Goal: Communication & Community: Answer question/provide support

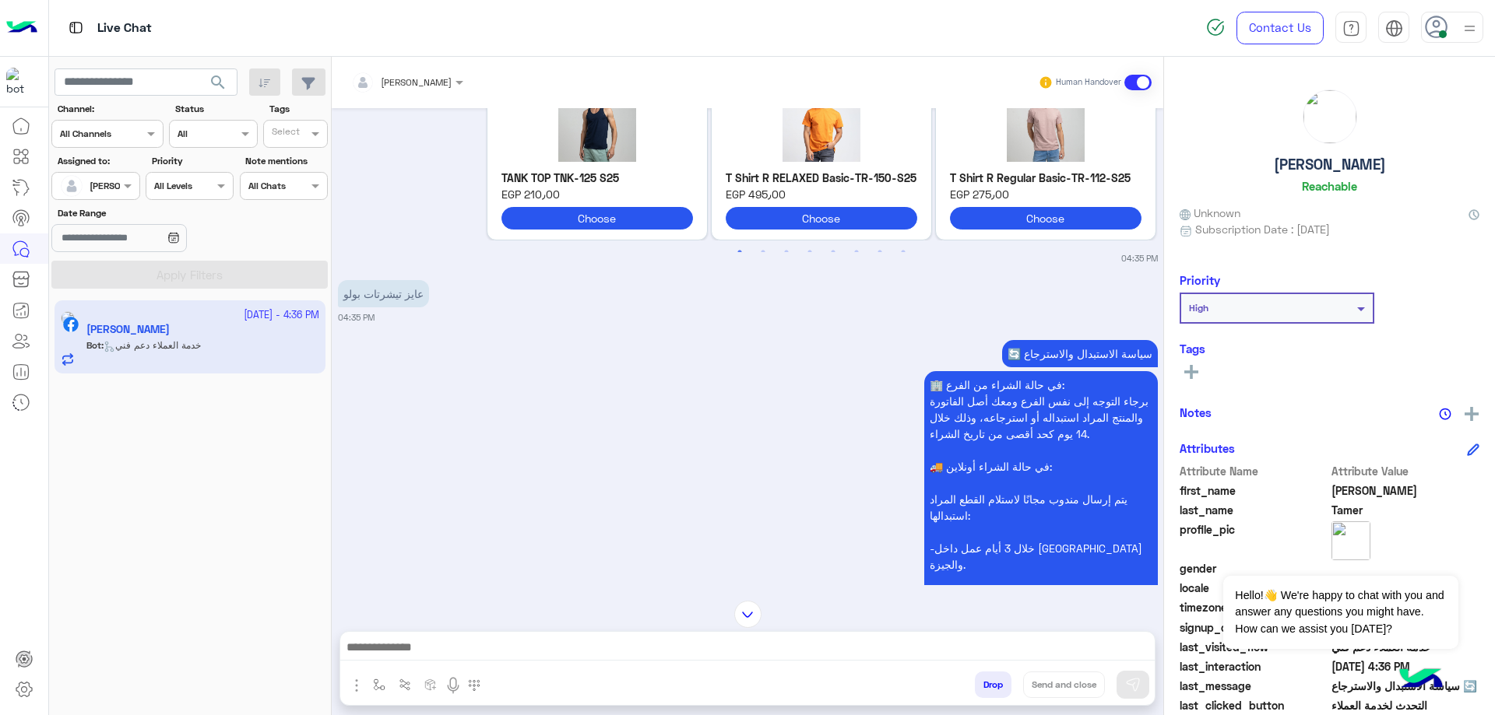
scroll to position [545, 0]
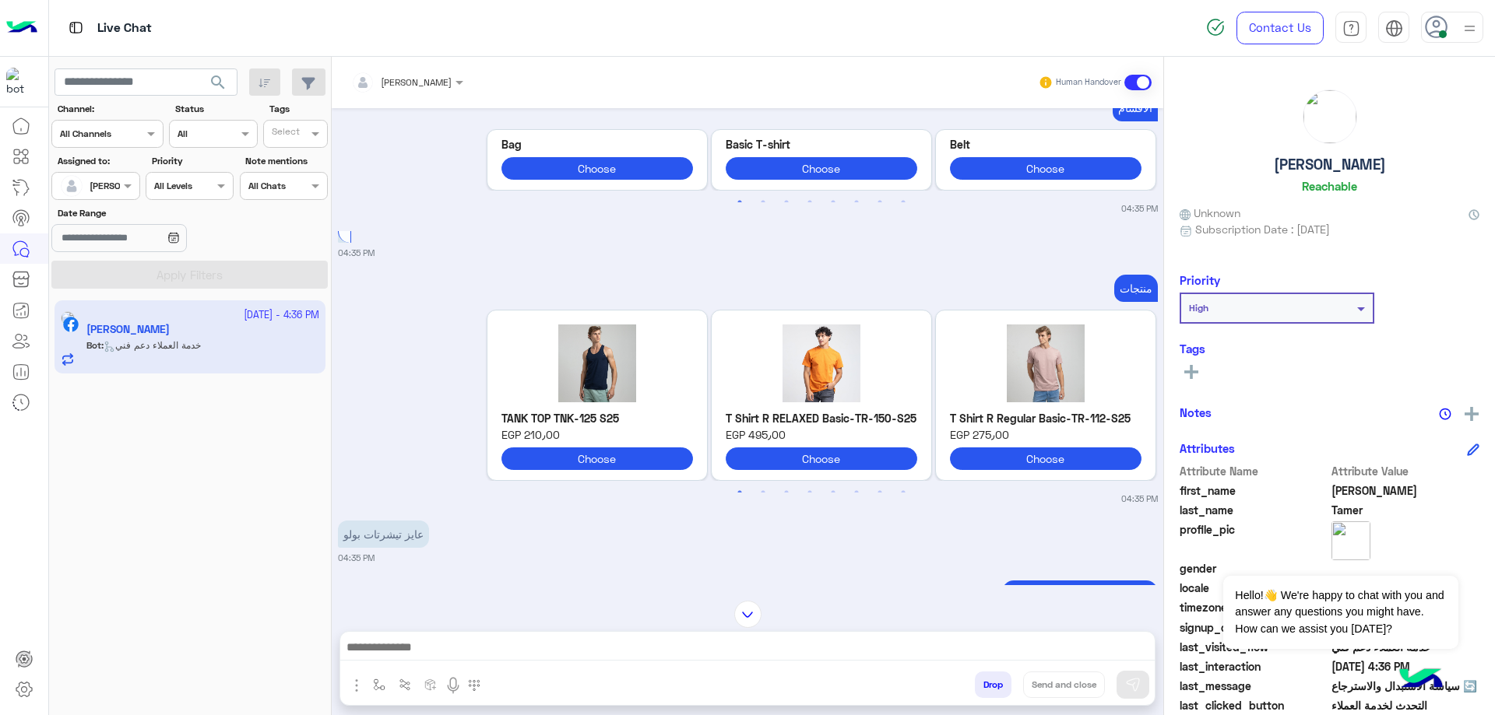
drag, startPoint x: 536, startPoint y: 636, endPoint x: 581, endPoint y: 555, distance: 92.7
click at [543, 637] on div at bounding box center [747, 651] width 814 height 39
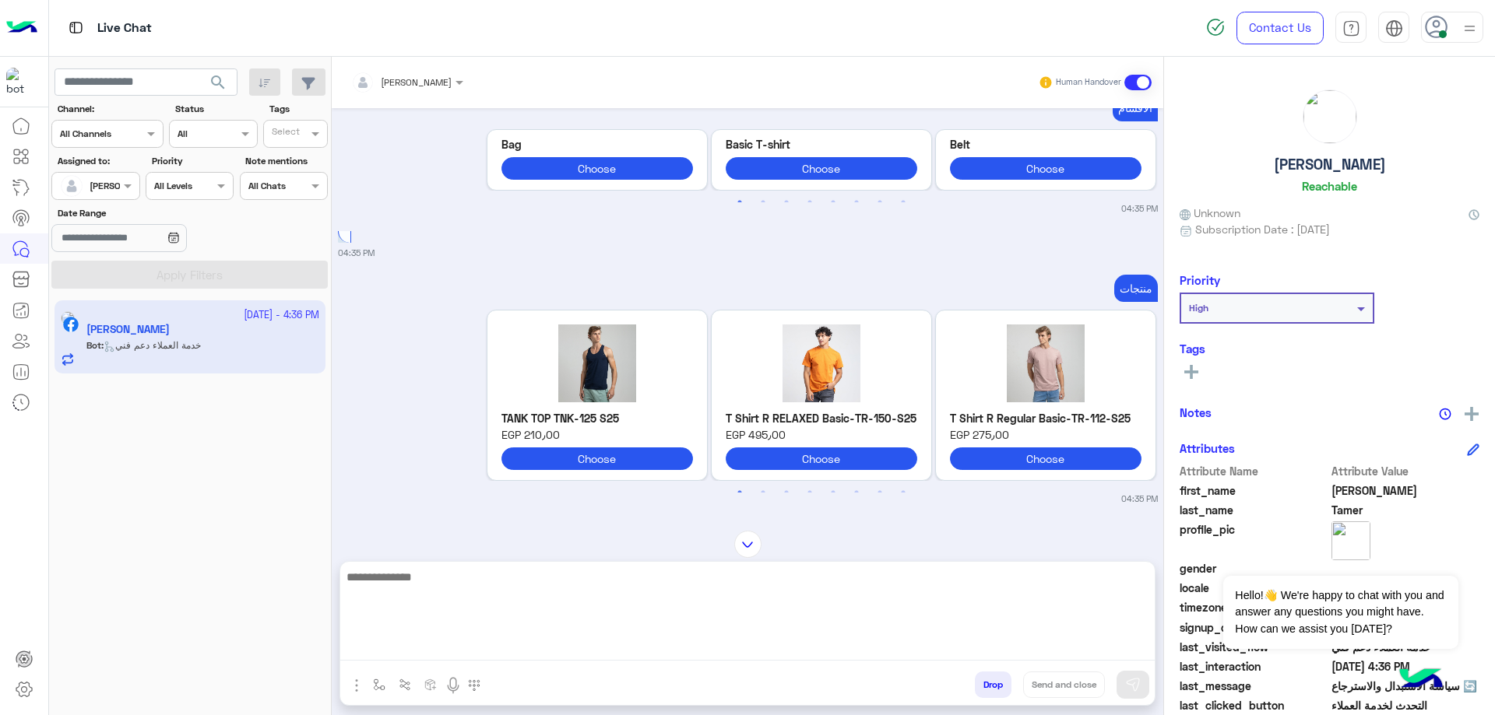
click at [470, 659] on textarea at bounding box center [747, 613] width 814 height 93
type textarea "**********"
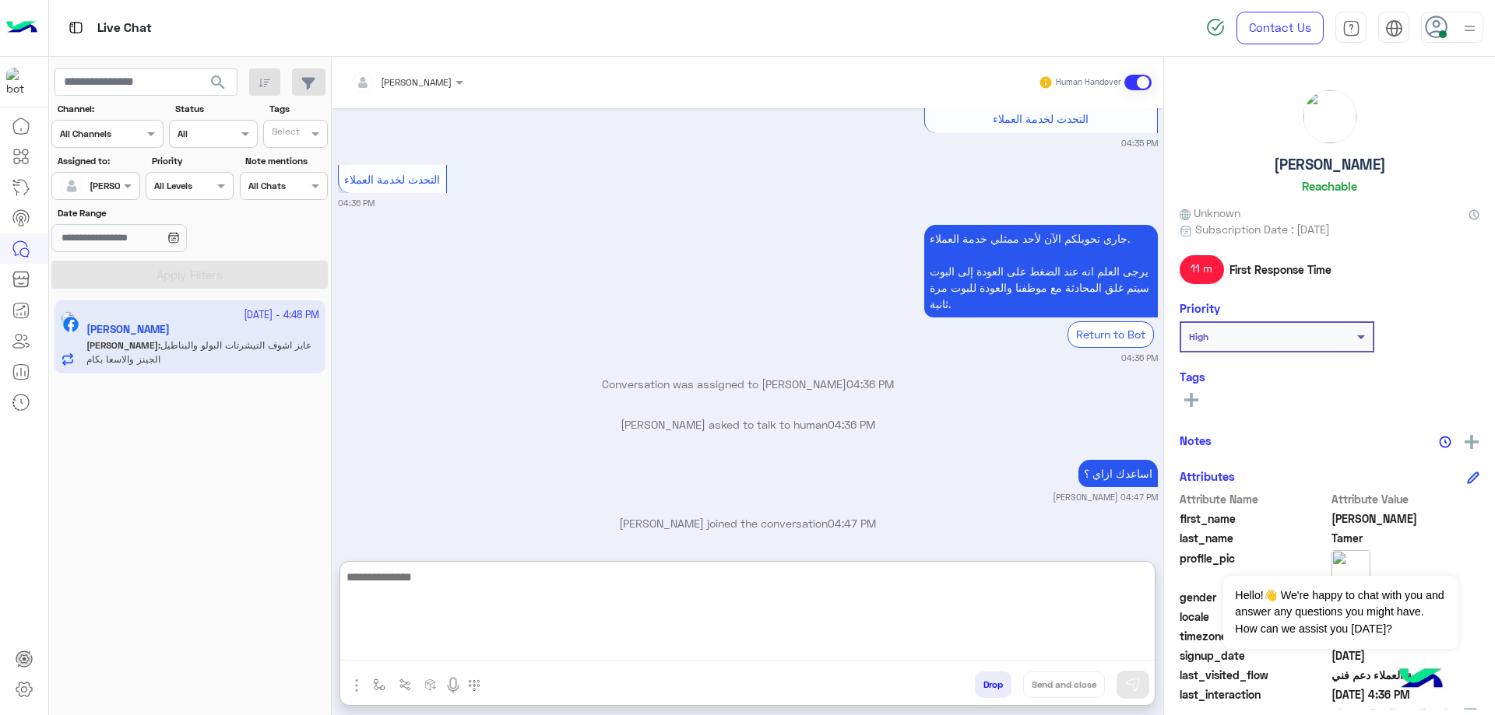
scroll to position [1569, 0]
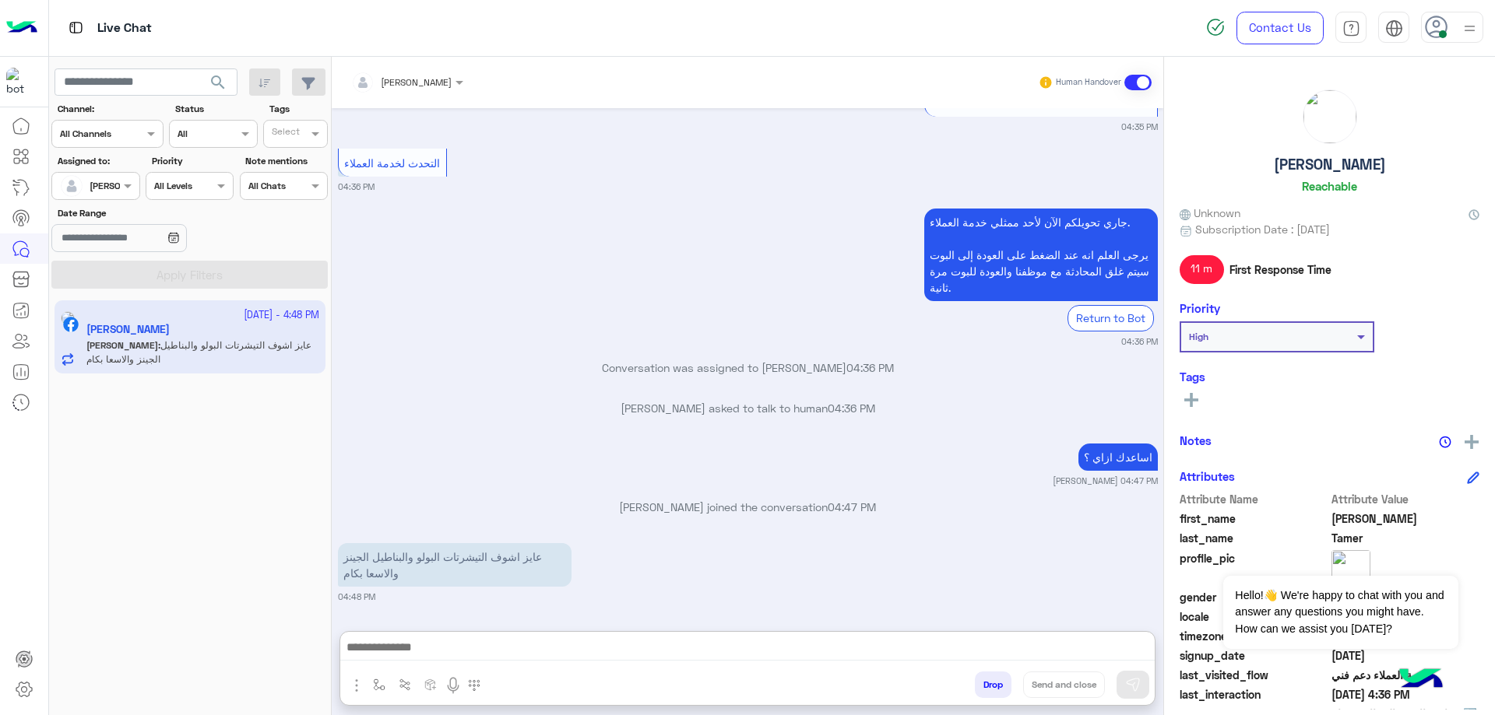
click at [1337, 156] on h5 "[PERSON_NAME]" at bounding box center [1330, 165] width 112 height 18
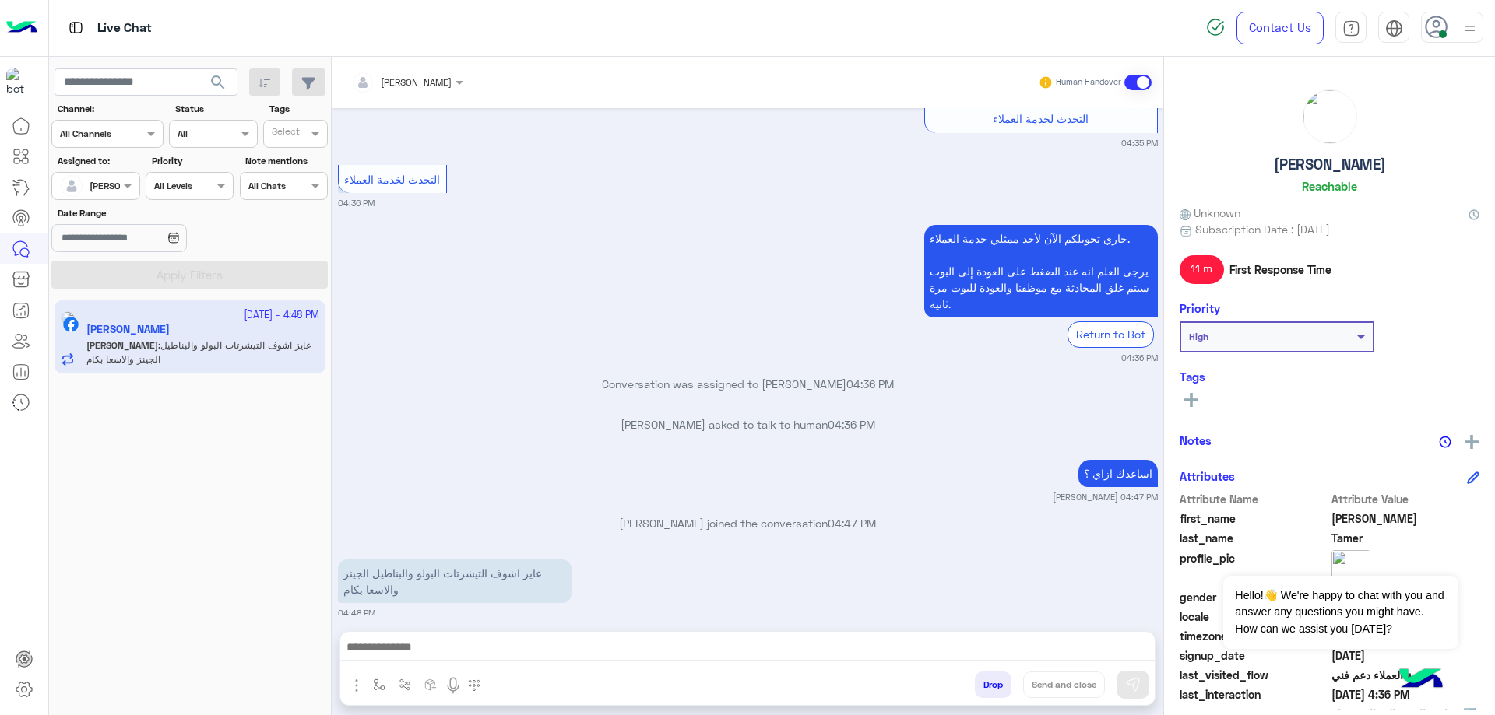
click at [1328, 169] on h5 "[PERSON_NAME]" at bounding box center [1330, 165] width 112 height 18
copy h5 "[PERSON_NAME]"
click at [398, 81] on input "text" at bounding box center [387, 80] width 72 height 14
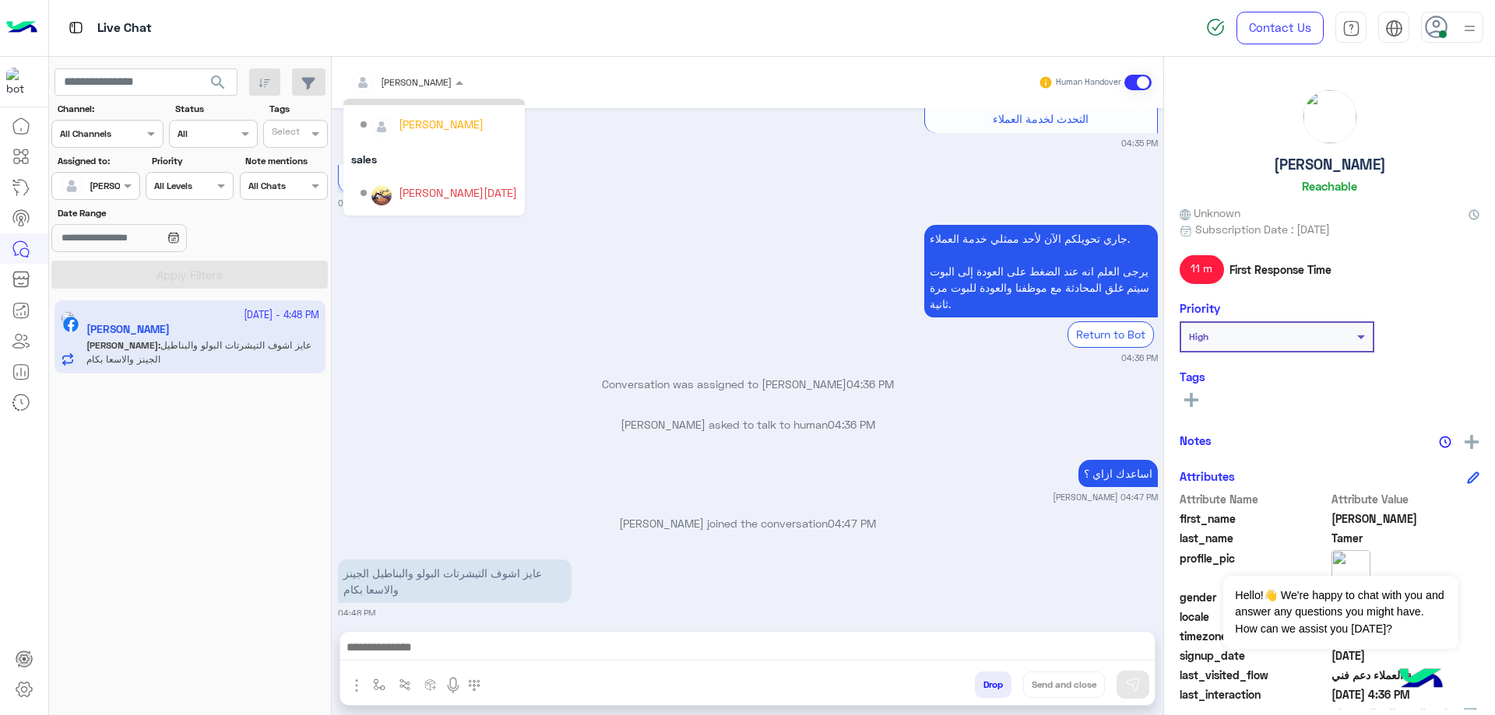
scroll to position [100, 0]
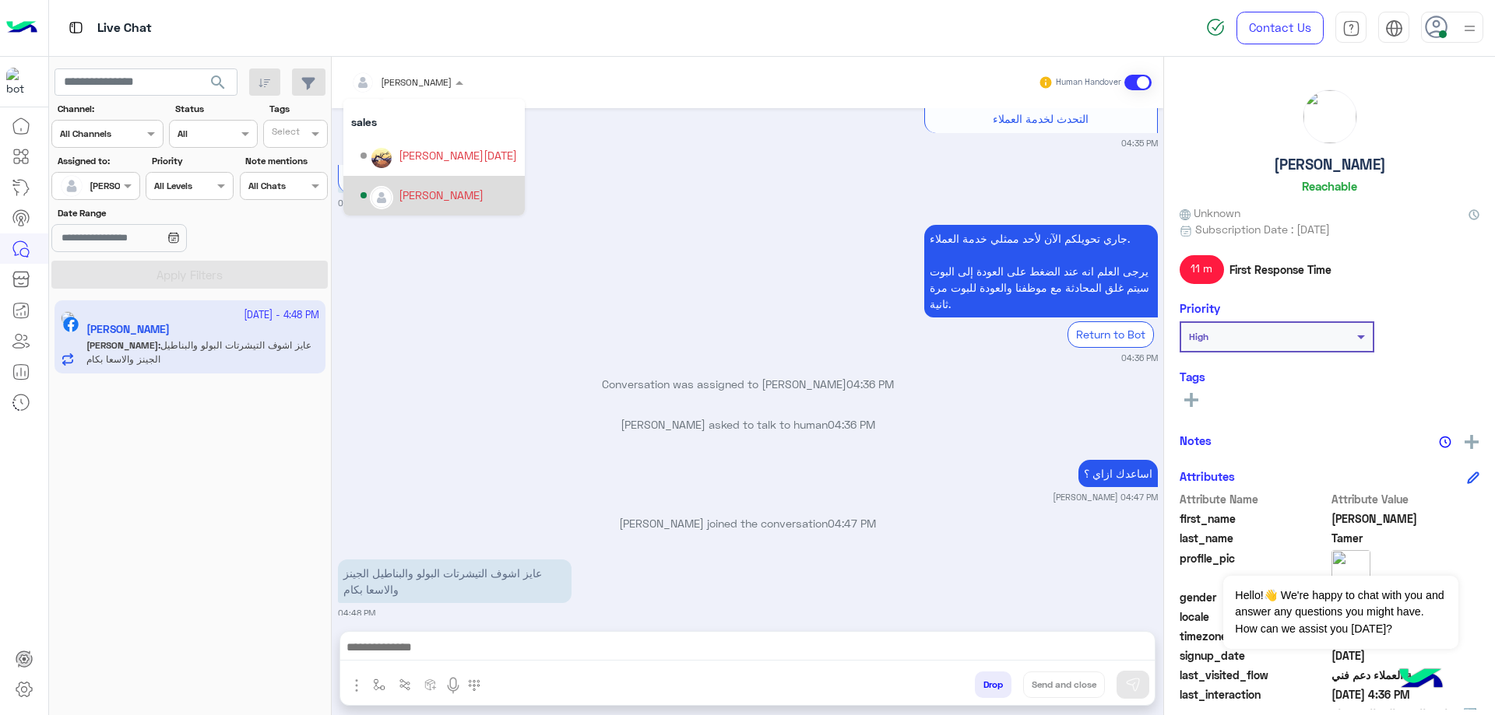
click at [418, 196] on div "[PERSON_NAME]" at bounding box center [441, 195] width 85 height 16
